Goal: Navigation & Orientation: Find specific page/section

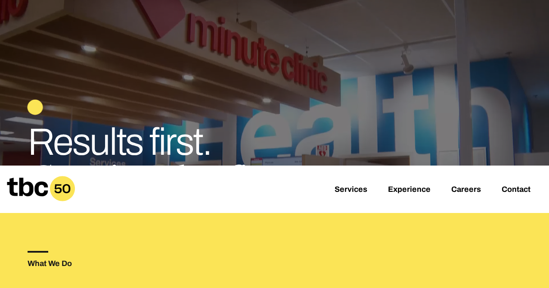
scroll to position [75, 0]
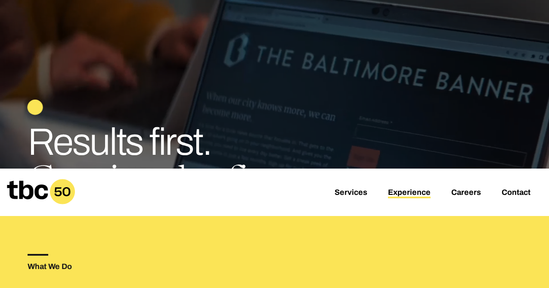
click at [394, 188] on link "Experience" at bounding box center [409, 193] width 43 height 10
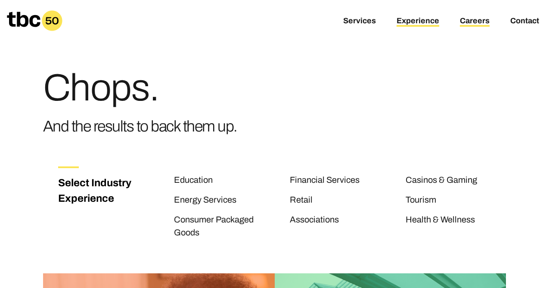
click at [479, 22] on link "Careers" at bounding box center [475, 21] width 30 height 10
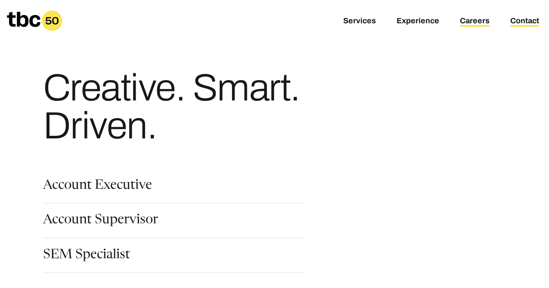
click at [524, 17] on link "Contact" at bounding box center [524, 21] width 29 height 10
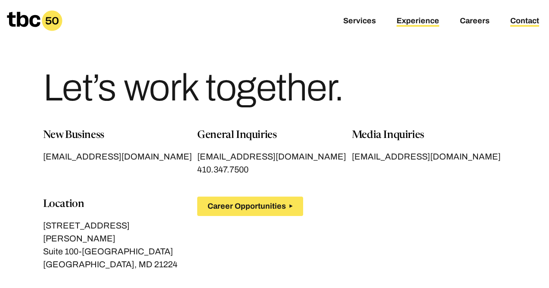
click at [422, 21] on link "Experience" at bounding box center [418, 21] width 43 height 10
